Goal: Information Seeking & Learning: Learn about a topic

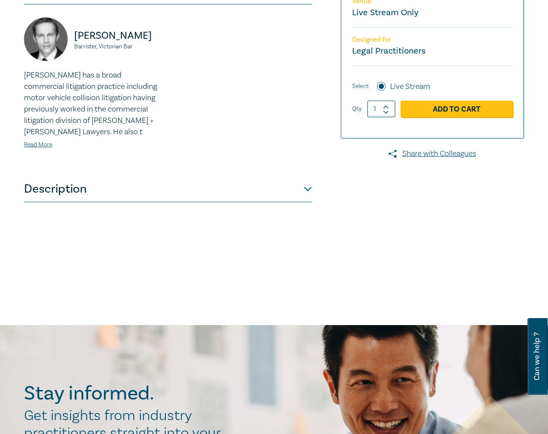
scroll to position [265, 0]
click at [173, 191] on button "Description" at bounding box center [168, 189] width 288 height 26
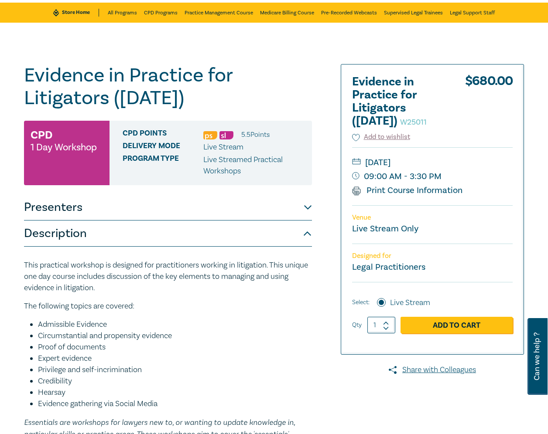
scroll to position [48, 0]
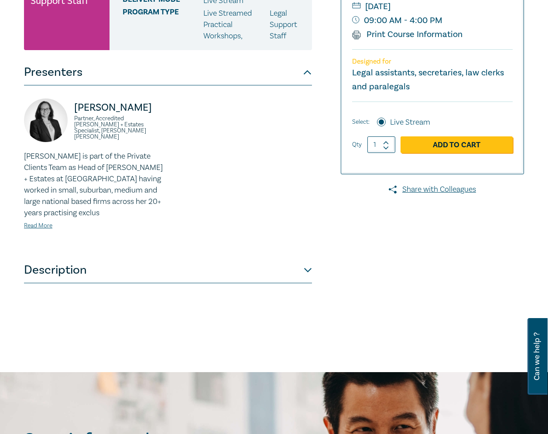
scroll to position [218, 0]
click at [210, 257] on button "Description" at bounding box center [168, 270] width 288 height 26
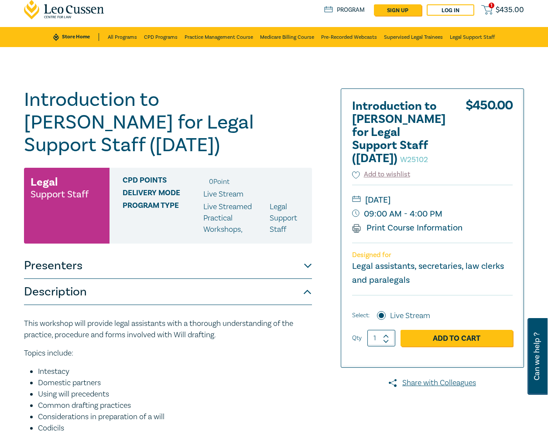
scroll to position [0, 0]
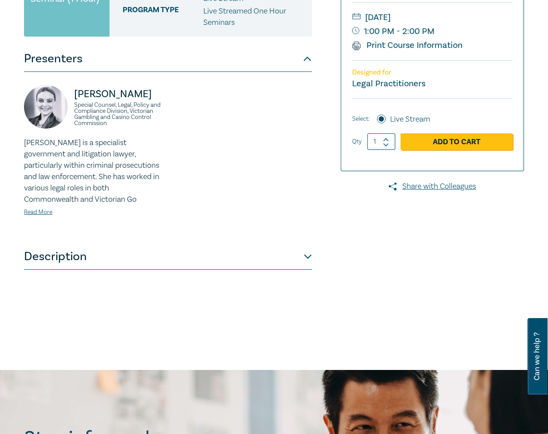
scroll to position [220, 0]
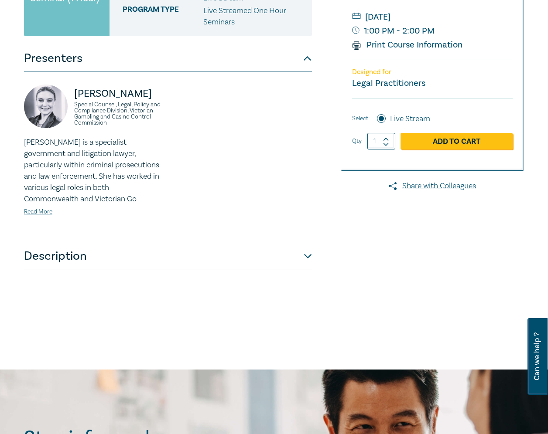
click at [297, 269] on button "Description" at bounding box center [168, 256] width 288 height 26
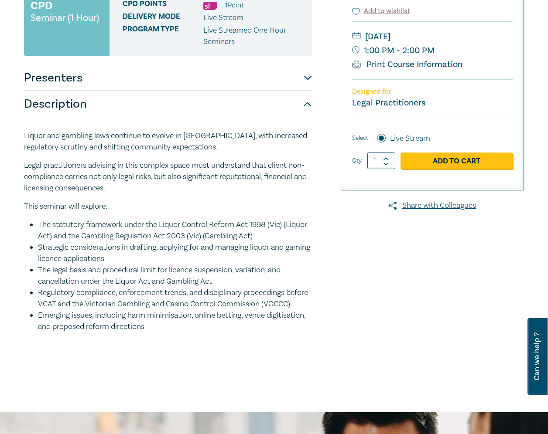
scroll to position [201, 0]
drag, startPoint x: 493, startPoint y: 289, endPoint x: 525, endPoint y: 287, distance: 31.4
click at [493, 289] on div at bounding box center [444, 141] width 170 height 459
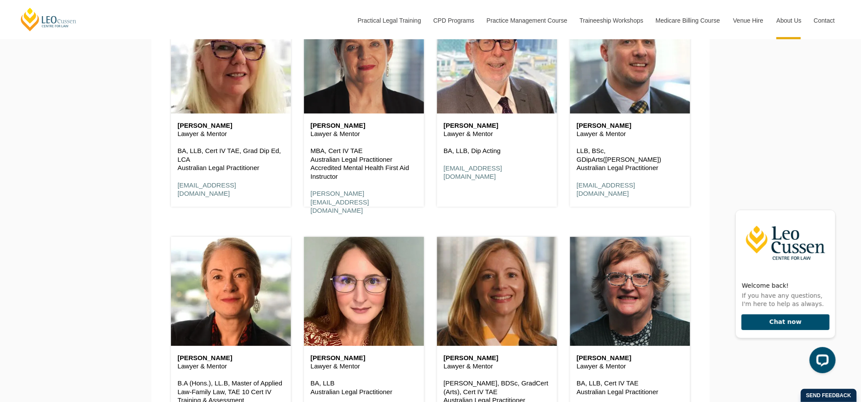
scroll to position [1483, 0]
drag, startPoint x: 497, startPoint y: 135, endPoint x: 442, endPoint y: 135, distance: 54.5
click at [442, 135] on div "David Velleley Lawyer & Mentor BA, LLB, Dip Acting dvelleley@leocussen.edu.au" at bounding box center [497, 152] width 120 height 76
copy p "Lawyer & Mentor"
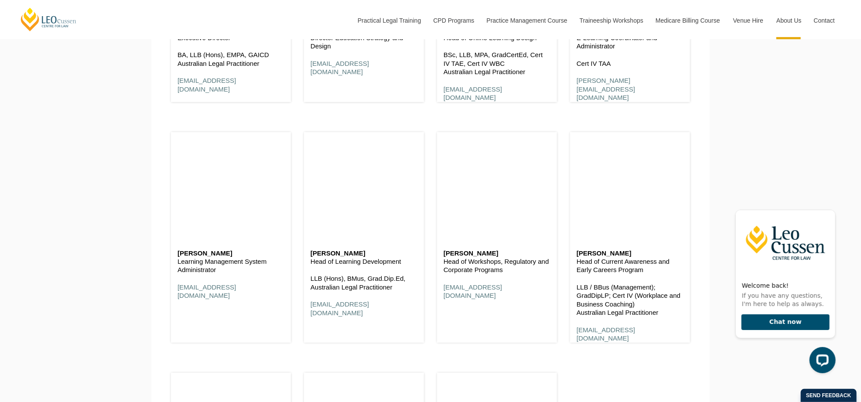
scroll to position [4491, 0]
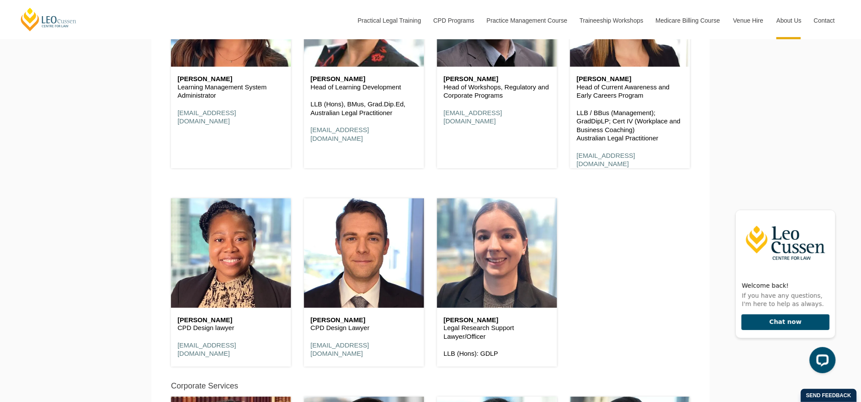
drag, startPoint x: 191, startPoint y: 330, endPoint x: 172, endPoint y: 329, distance: 18.3
click at [172, 329] on div "Mae Johnson CPD Design lawyer mjohnson@leocussen.edu.au" at bounding box center [231, 337] width 120 height 59
copy p "CPD Design lawyer"
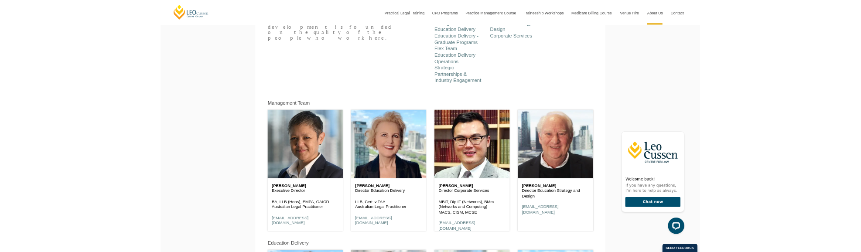
scroll to position [392, 0]
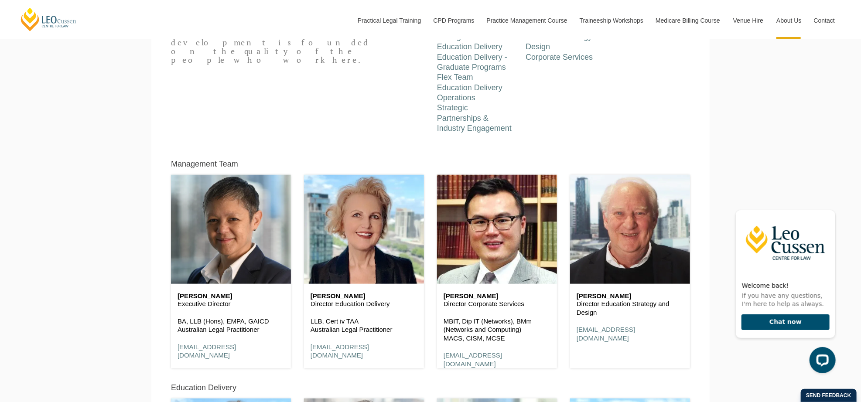
drag, startPoint x: 194, startPoint y: 301, endPoint x: 177, endPoint y: 299, distance: 17.6
click at [177, 299] on div "Shirley Southgate Executive Director BA, LLB (Hons), EMPA, GAICD Australian Leg…" at bounding box center [231, 326] width 120 height 85
copy div "Shirley Southgate Executive Director"
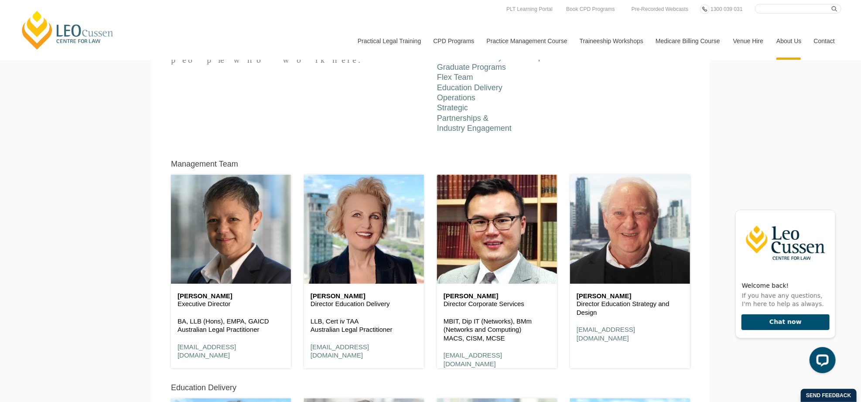
copy div "Shirley Southgate Executive Director"
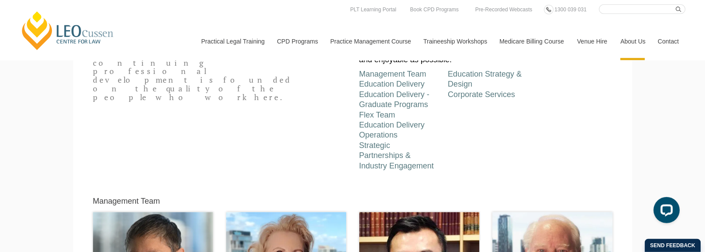
scroll to position [308, 0]
